Goal: Information Seeking & Learning: Learn about a topic

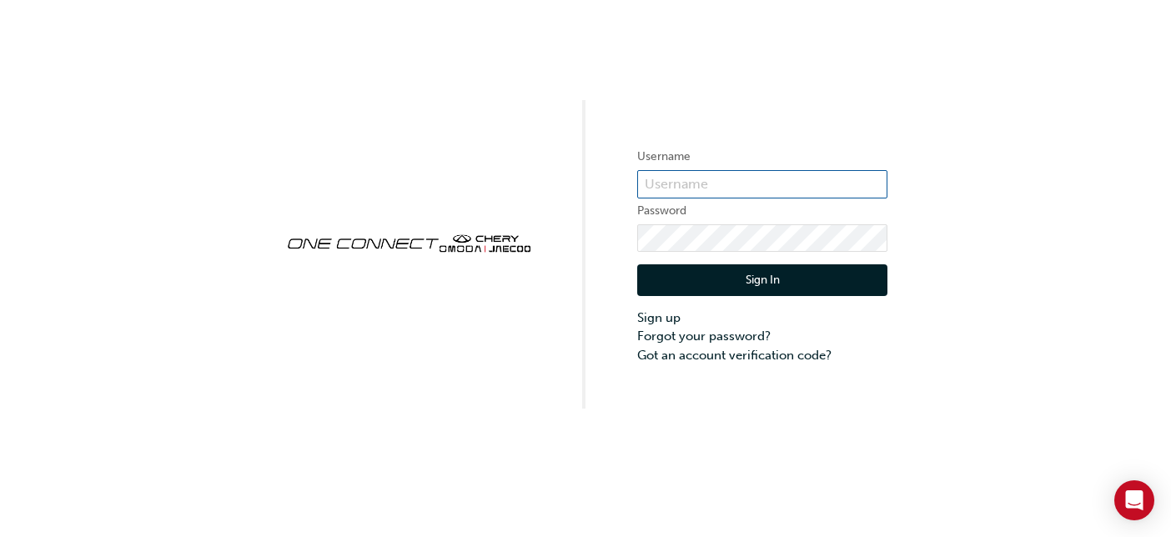
click at [755, 185] on input "text" at bounding box center [762, 184] width 250 height 28
type input "ONE00558"
click at [790, 283] on button "Sign In" at bounding box center [762, 280] width 250 height 32
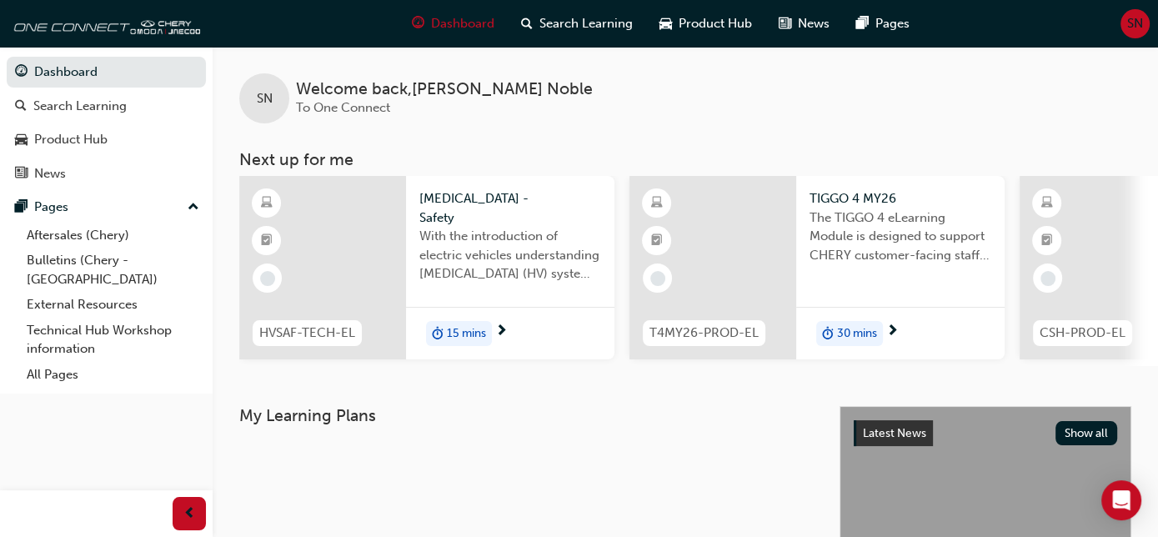
click at [372, 238] on div at bounding box center [322, 267] width 167 height 183
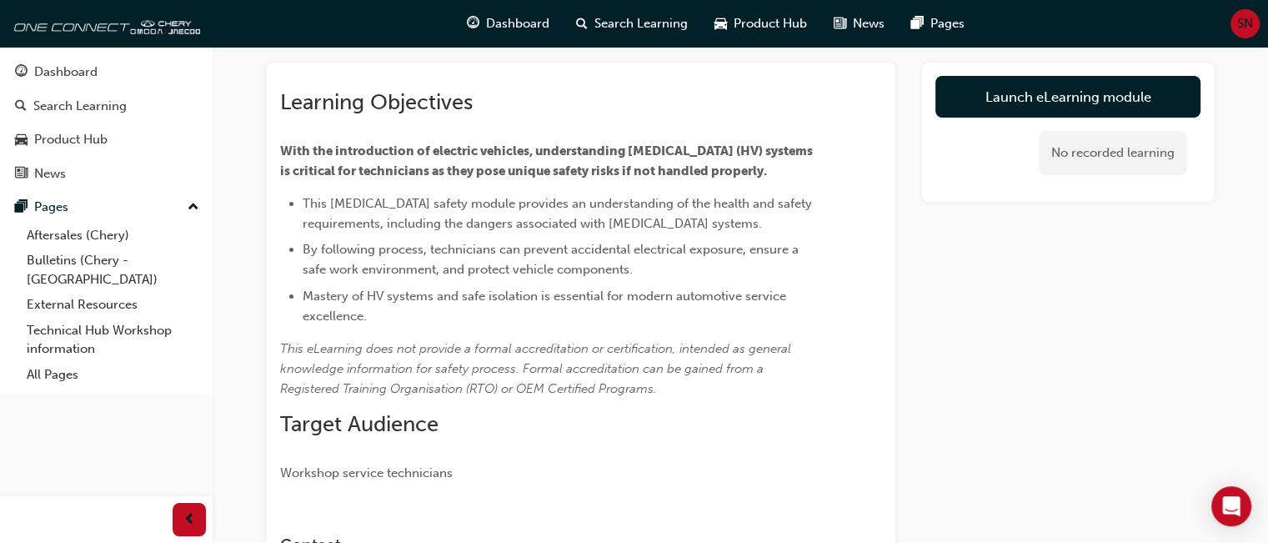
scroll to position [81, 0]
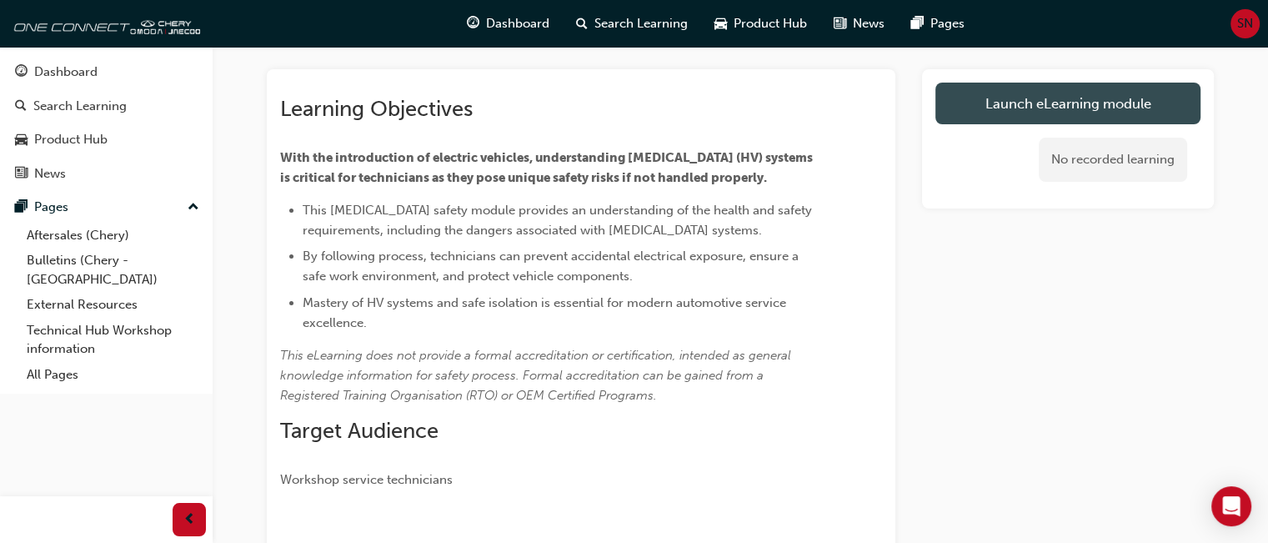
click at [987, 97] on link "Launch eLearning module" at bounding box center [1067, 104] width 265 height 42
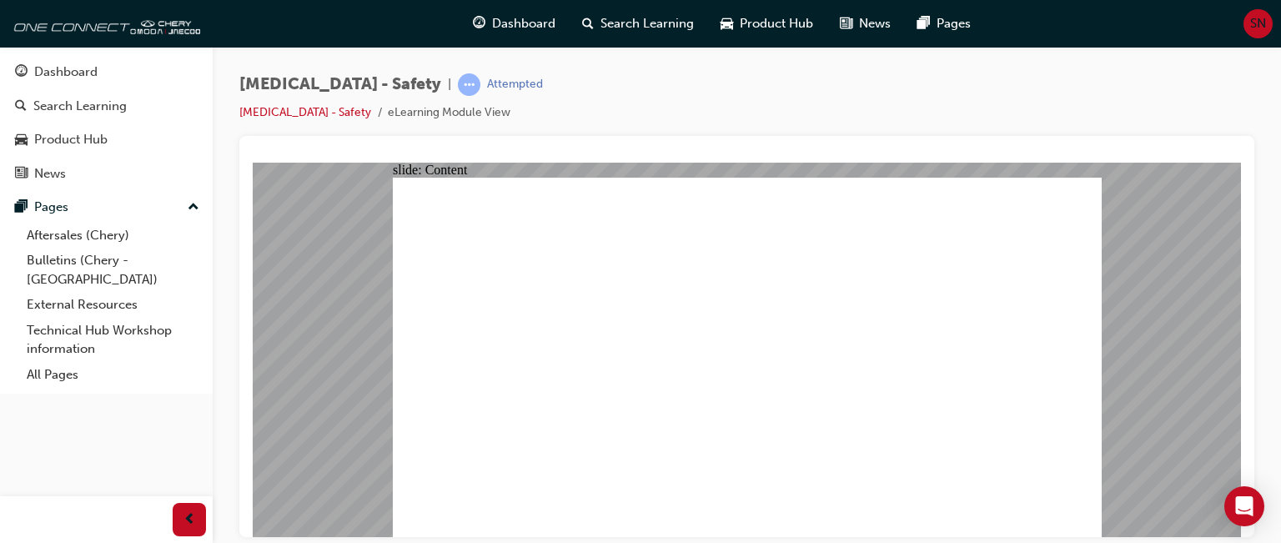
drag, startPoint x: 1081, startPoint y: 524, endPoint x: 1112, endPoint y: 433, distance: 96.8
